Goal: Use online tool/utility: Utilize a website feature to perform a specific function

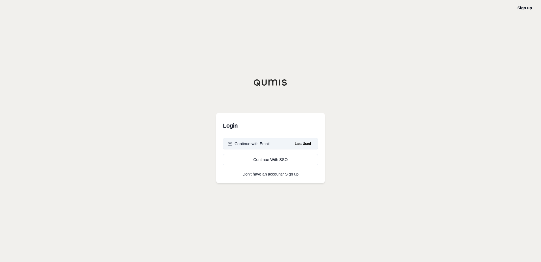
click at [263, 143] on div "Continue with Email" at bounding box center [249, 144] width 42 height 6
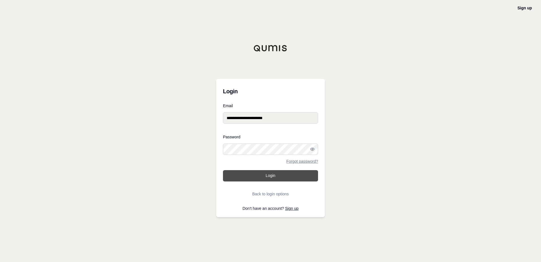
click at [273, 174] on button "Login" at bounding box center [270, 175] width 95 height 11
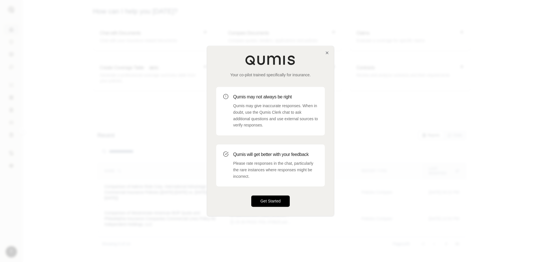
click at [276, 201] on button "Get Started" at bounding box center [270, 200] width 38 height 11
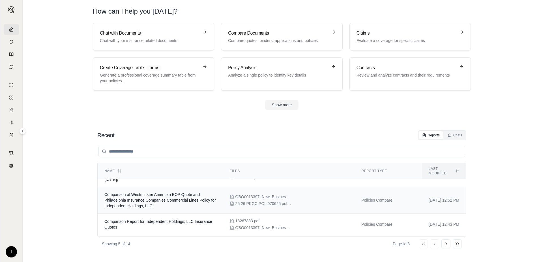
scroll to position [28, 0]
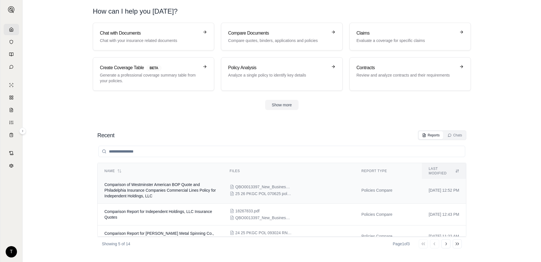
click at [325, 184] on div "QBO0013397_New_Business_Quote_(BOP).pdf 25 26 PKGC POL 070625 pol#PHPK2575924-0…" at bounding box center [289, 190] width 118 height 12
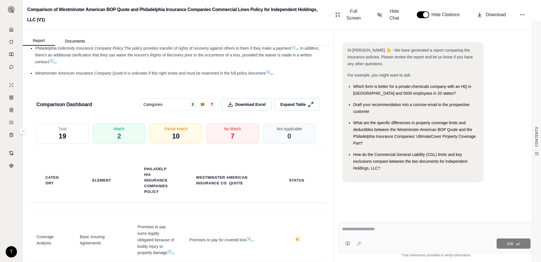
scroll to position [1189, 0]
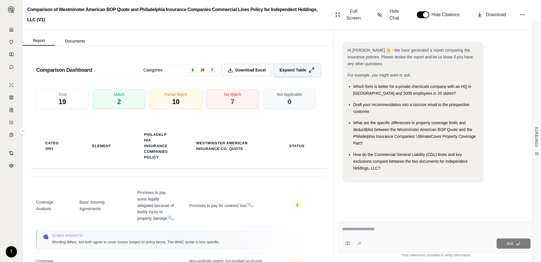
click at [293, 73] on span "Expand Table" at bounding box center [293, 70] width 27 height 6
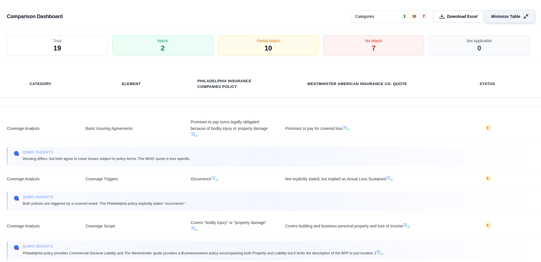
scroll to position [994, 0]
click at [462, 17] on span "Download Excel" at bounding box center [463, 17] width 32 height 6
click at [512, 66] on div "Category Element Philadelphia Insurance Companies Policy Westminster American I…" at bounding box center [270, 83] width 541 height 43
click at [504, 19] on span "Minimize Table" at bounding box center [505, 17] width 29 height 6
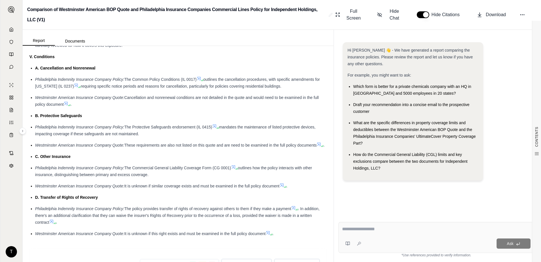
click at [364, 229] on textarea at bounding box center [436, 228] width 188 height 7
type textarea "**********"
click at [360, 243] on icon at bounding box center [359, 243] width 5 height 5
type textarea "**********"
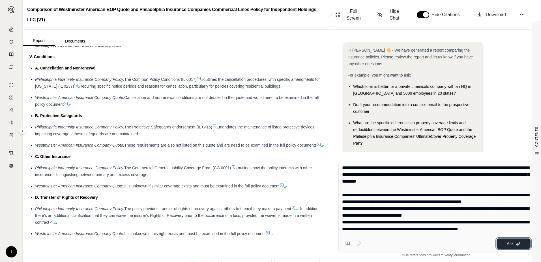
click at [510, 241] on span "Ask" at bounding box center [510, 243] width 7 height 5
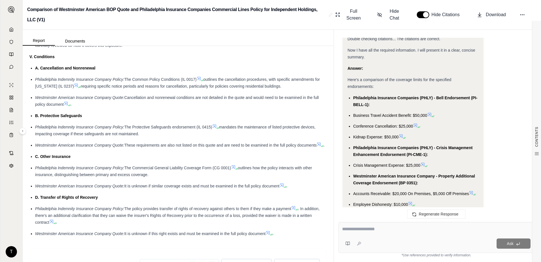
scroll to position [774, 0]
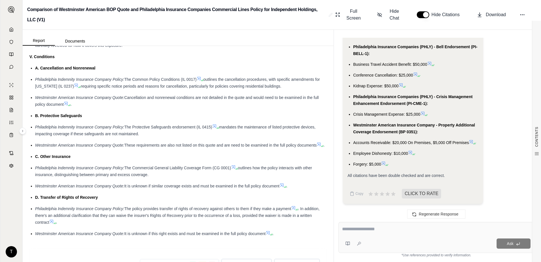
click at [362, 228] on textarea at bounding box center [436, 228] width 188 height 7
type textarea "**********"
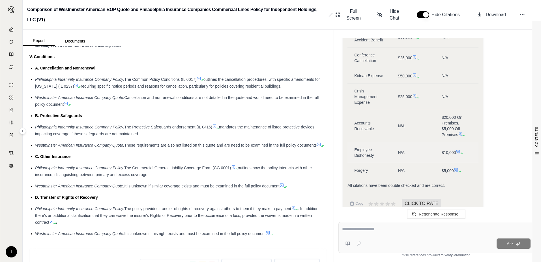
scroll to position [1335, 0]
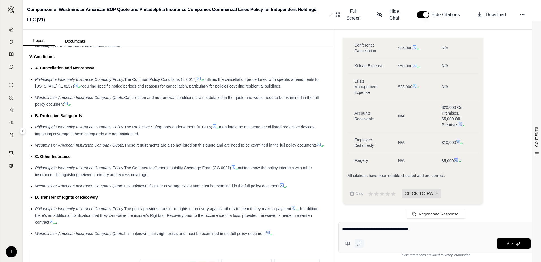
type textarea "**********"
click at [361, 243] on icon at bounding box center [359, 243] width 5 height 5
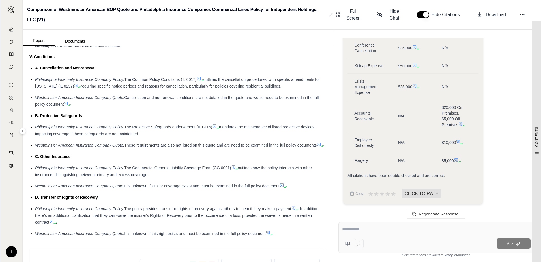
type textarea "**********"
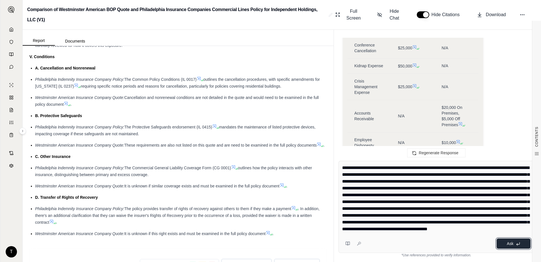
click at [502, 243] on button "Ask" at bounding box center [514, 243] width 34 height 10
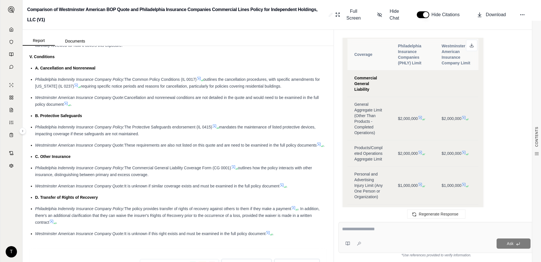
scroll to position [2302, 0]
click at [471, 46] on polyline at bounding box center [472, 46] width 2 height 1
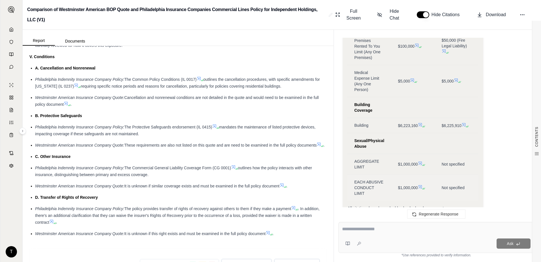
scroll to position [2533, 0]
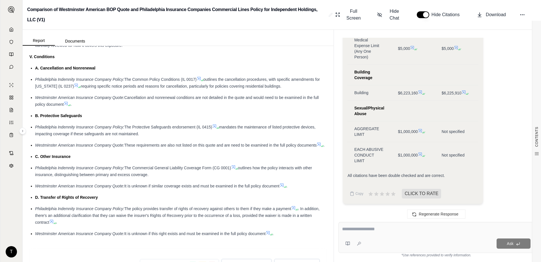
click at [377, 230] on textarea at bounding box center [436, 228] width 188 height 7
type textarea "**********"
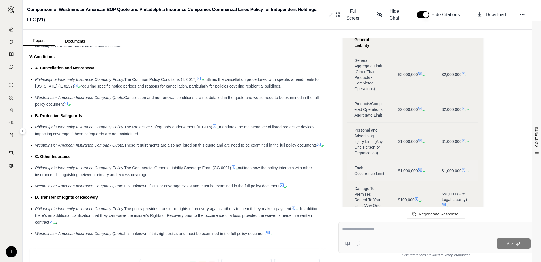
scroll to position [3401, 0]
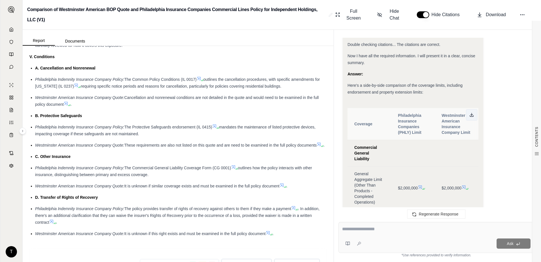
click at [472, 115] on line at bounding box center [472, 114] width 0 height 2
